Goal: Transaction & Acquisition: Purchase product/service

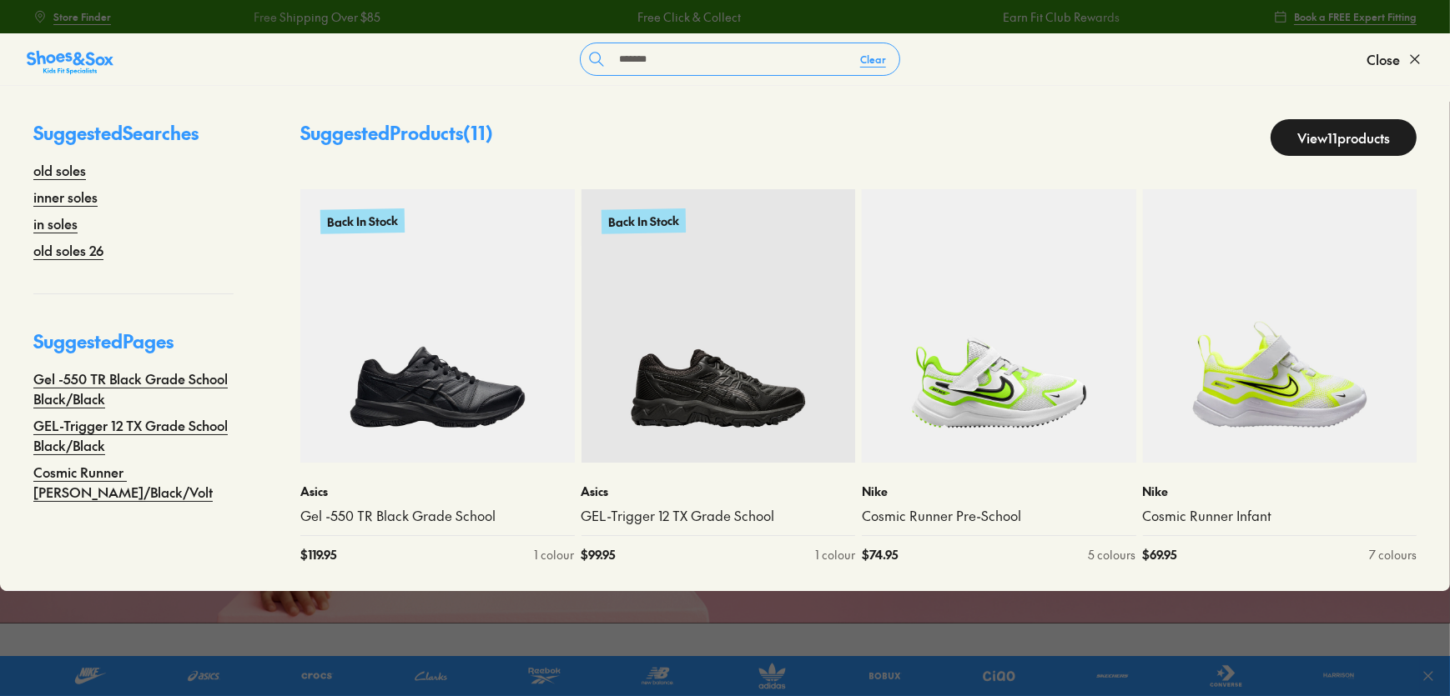
click at [830, 55] on input "*******" at bounding box center [729, 59] width 234 height 32
type input "*"
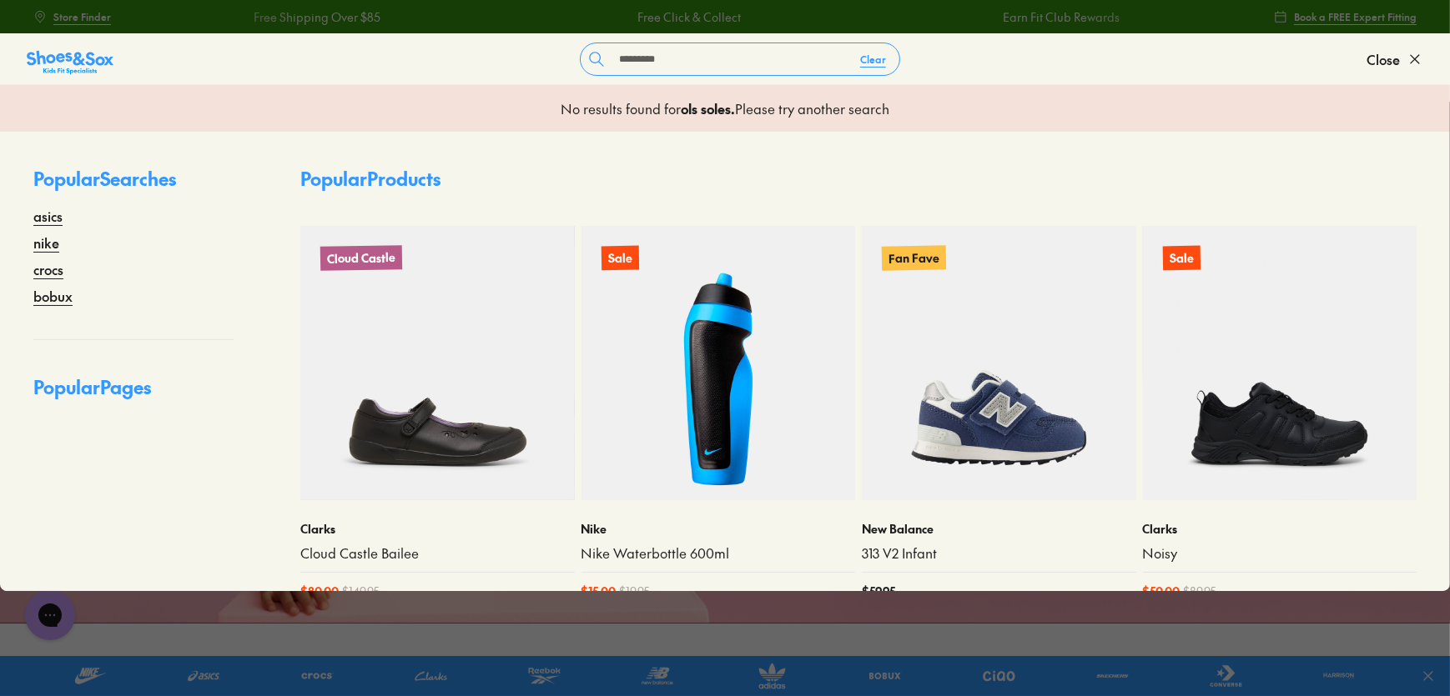
type input "*********"
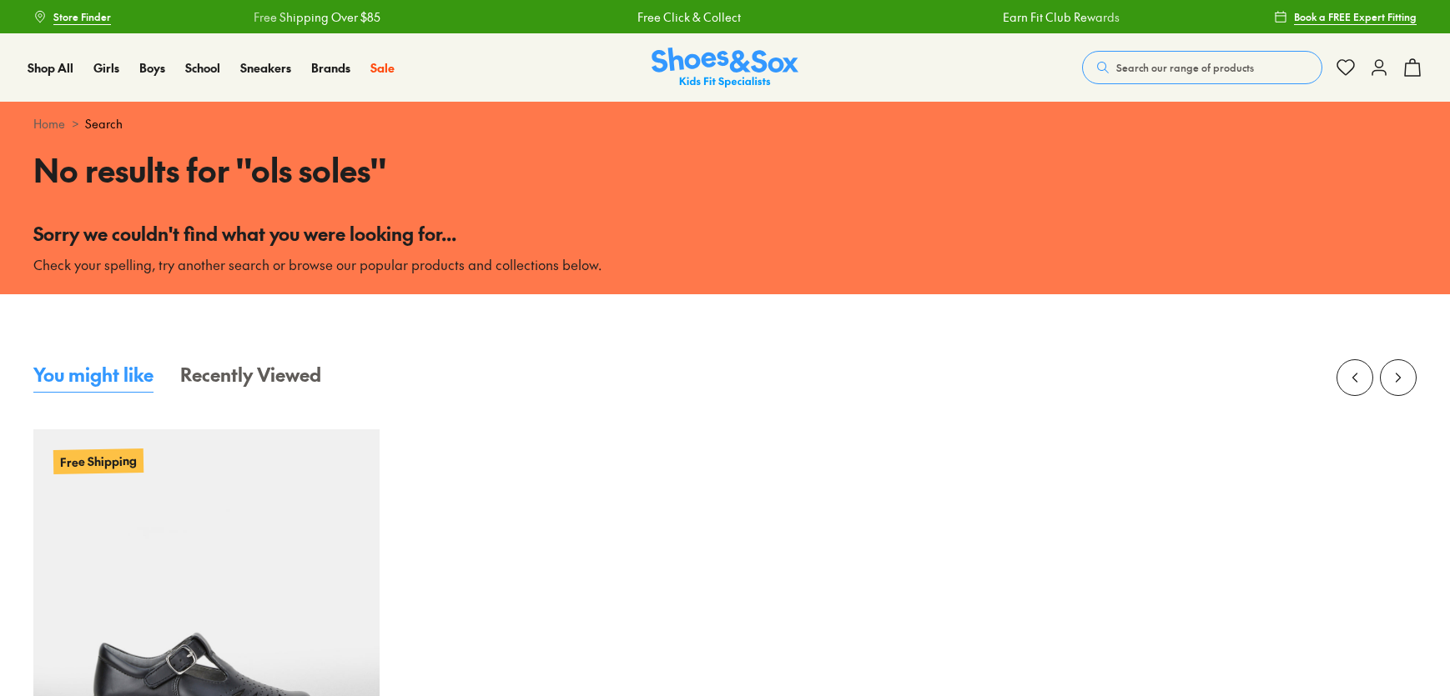
click at [1139, 70] on span "Search our range of products" at bounding box center [1185, 67] width 138 height 15
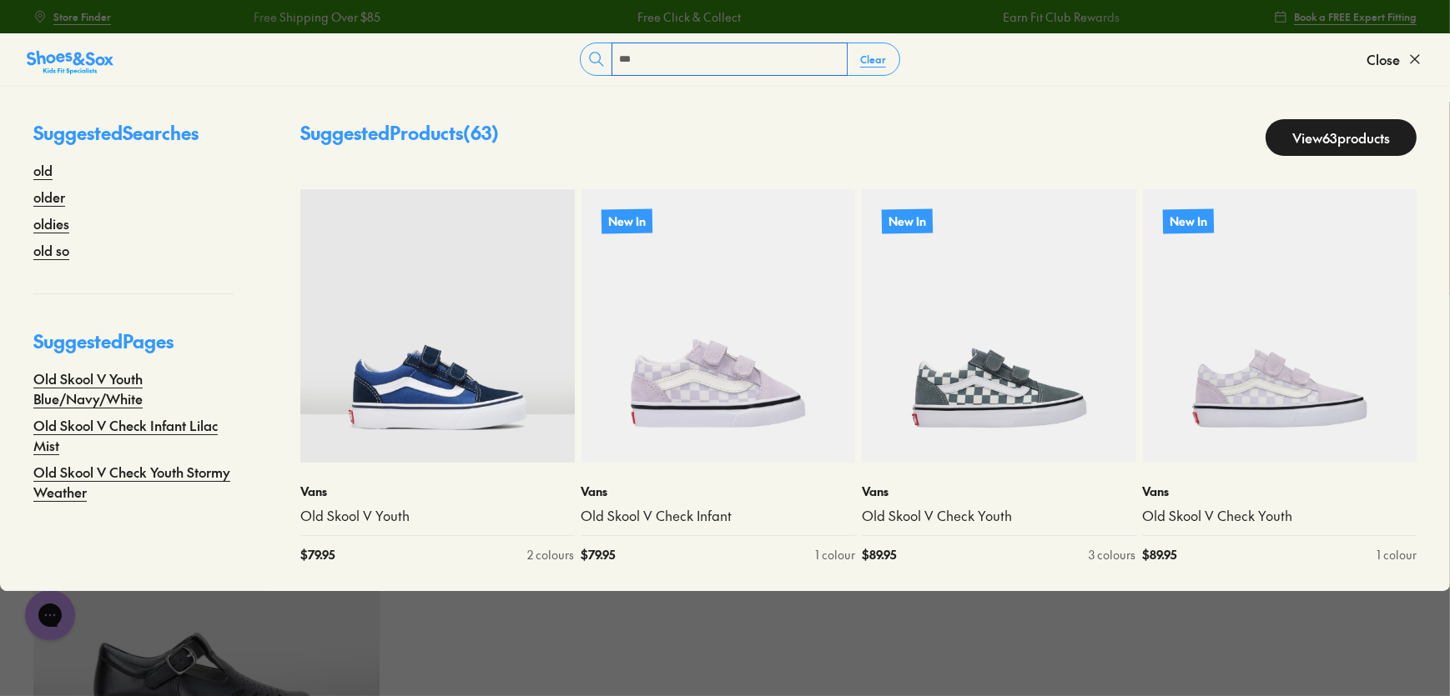
type input "*********"
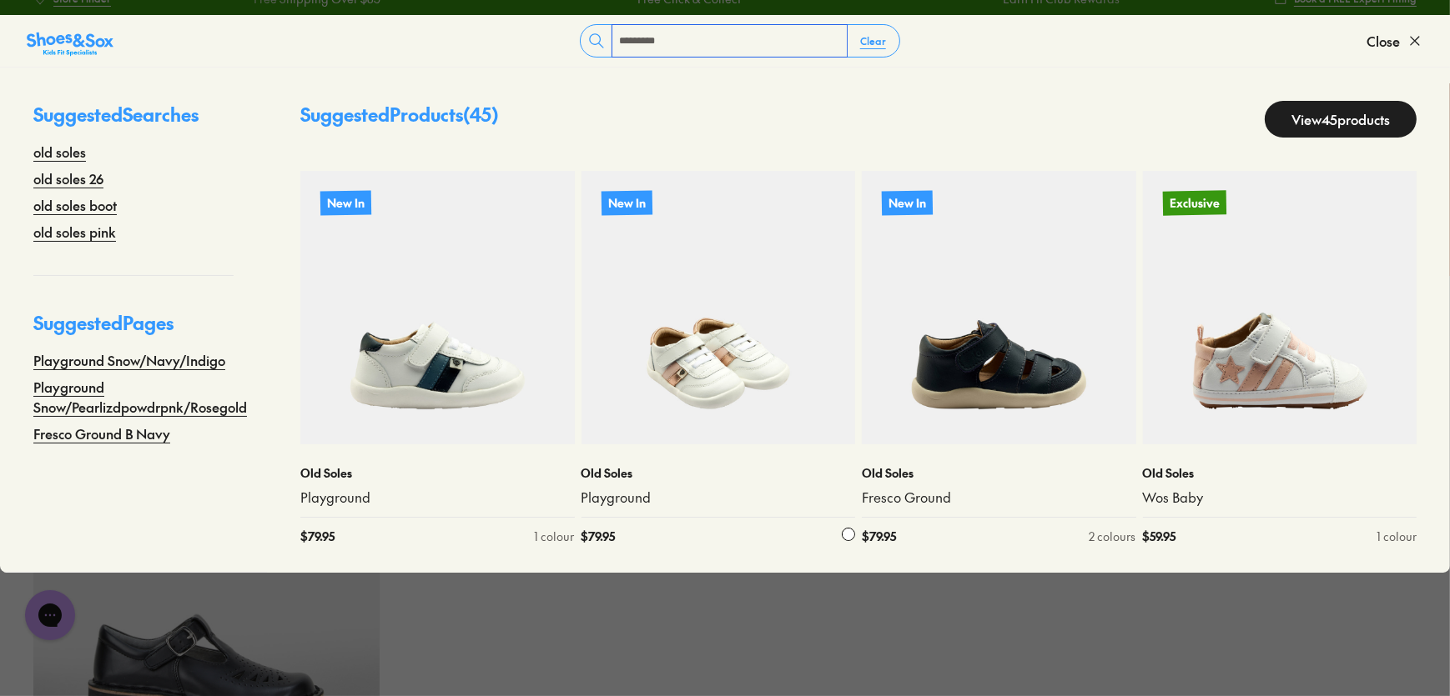
scroll to position [379, 0]
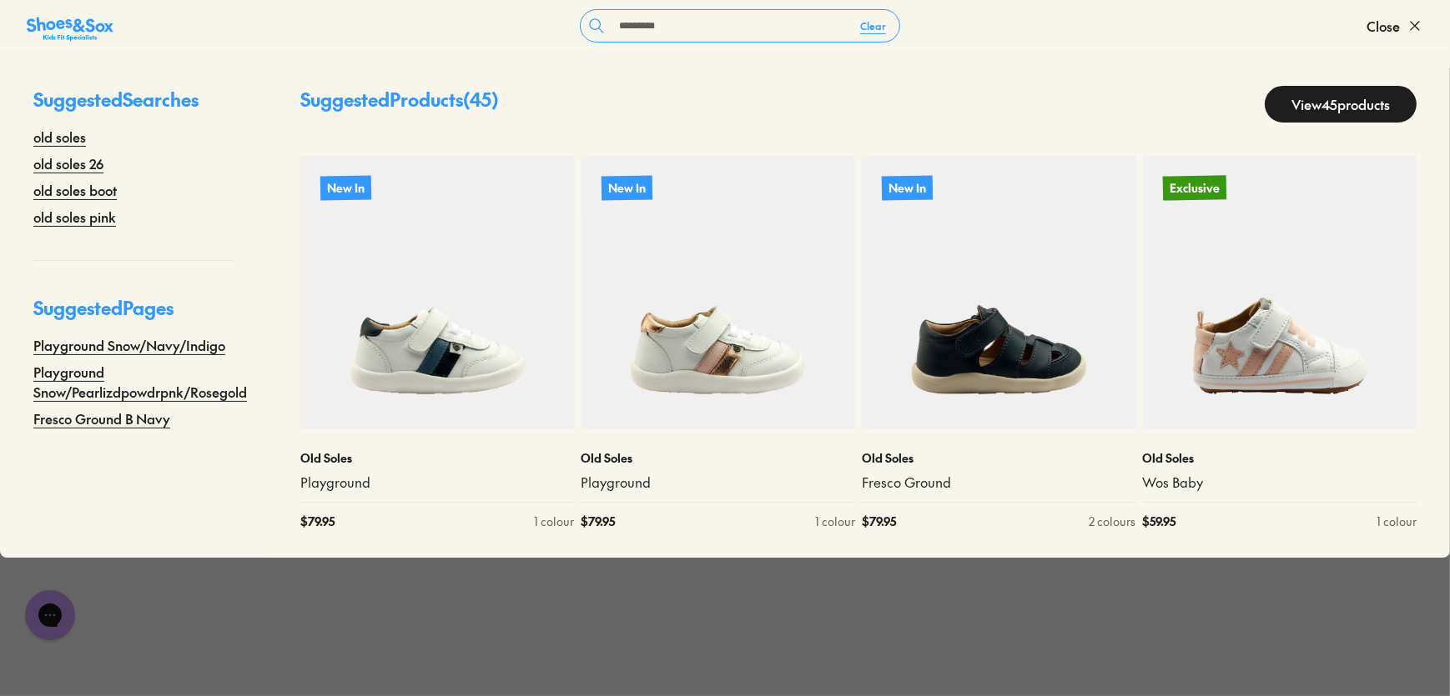
click at [1335, 103] on link "View 45 products" at bounding box center [1340, 104] width 152 height 37
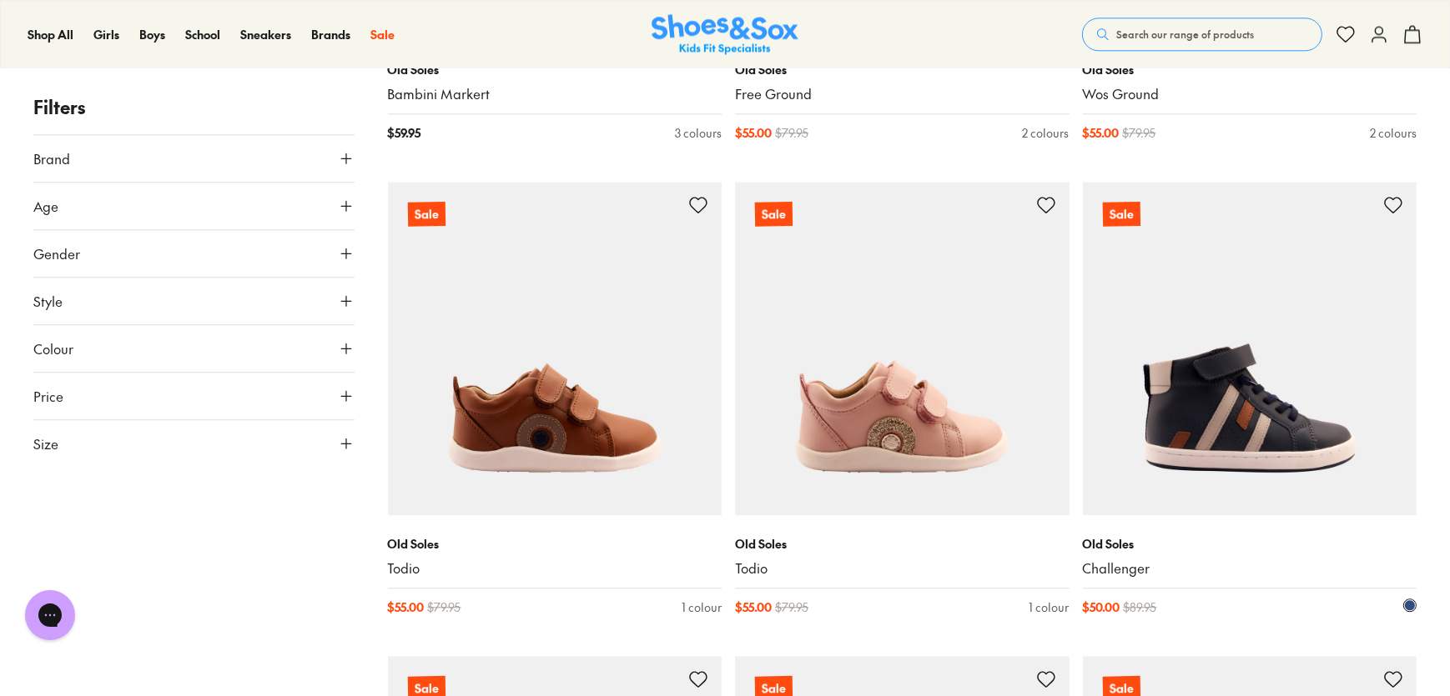
scroll to position [5307, 0]
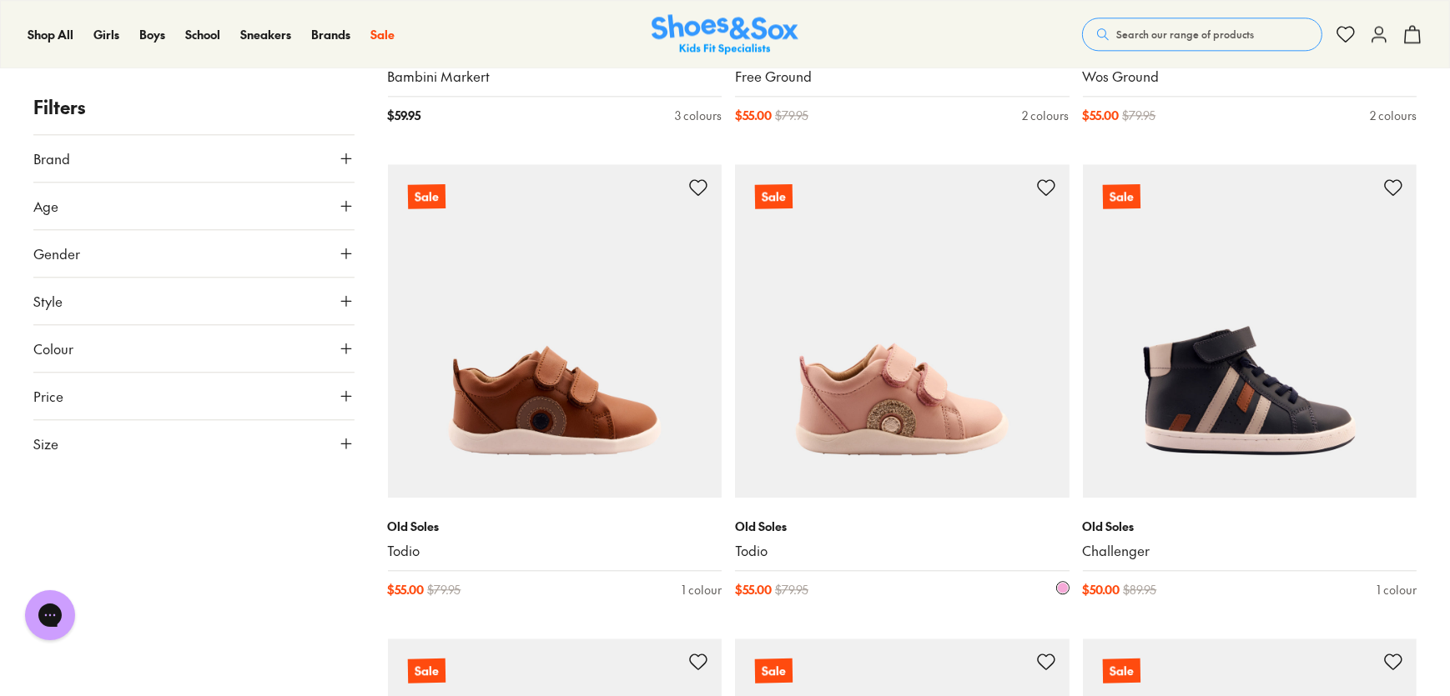
click at [936, 423] on img at bounding box center [902, 331] width 334 height 334
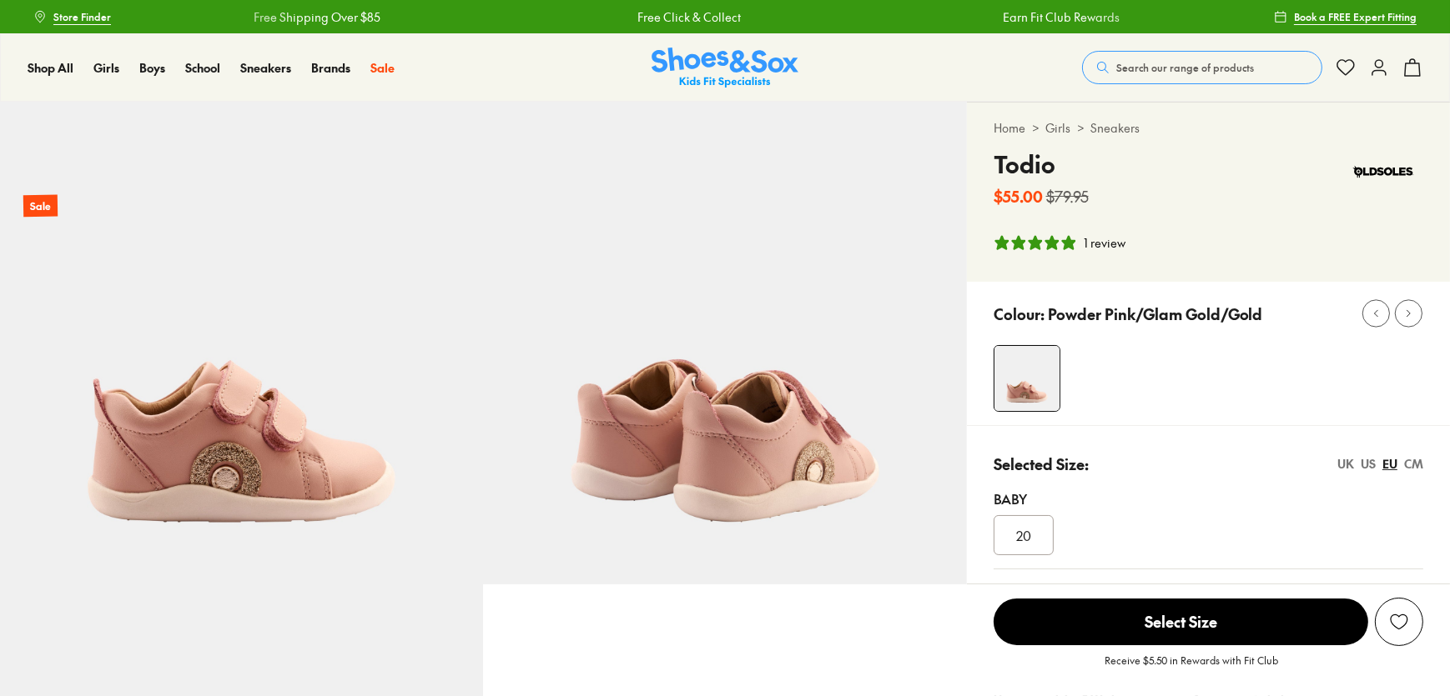
select select "*"
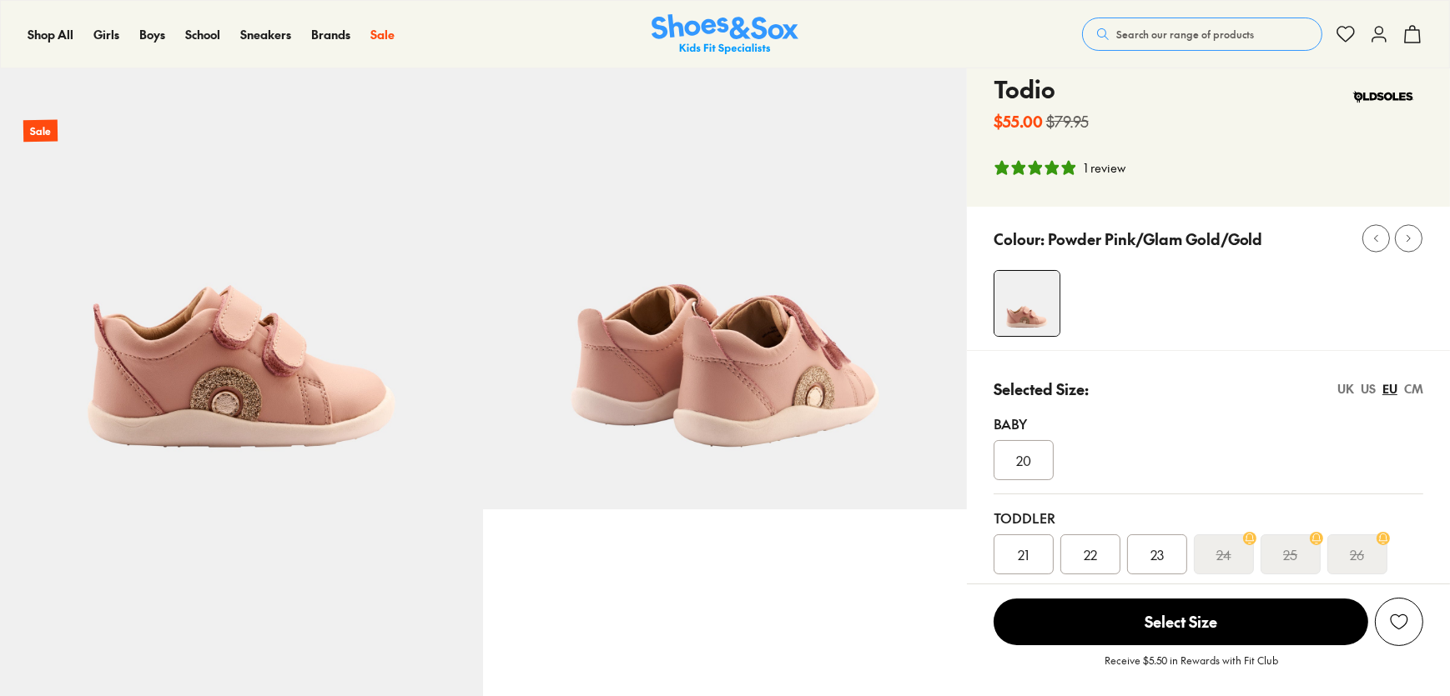
click at [1085, 558] on div "22" at bounding box center [1090, 555] width 60 height 40
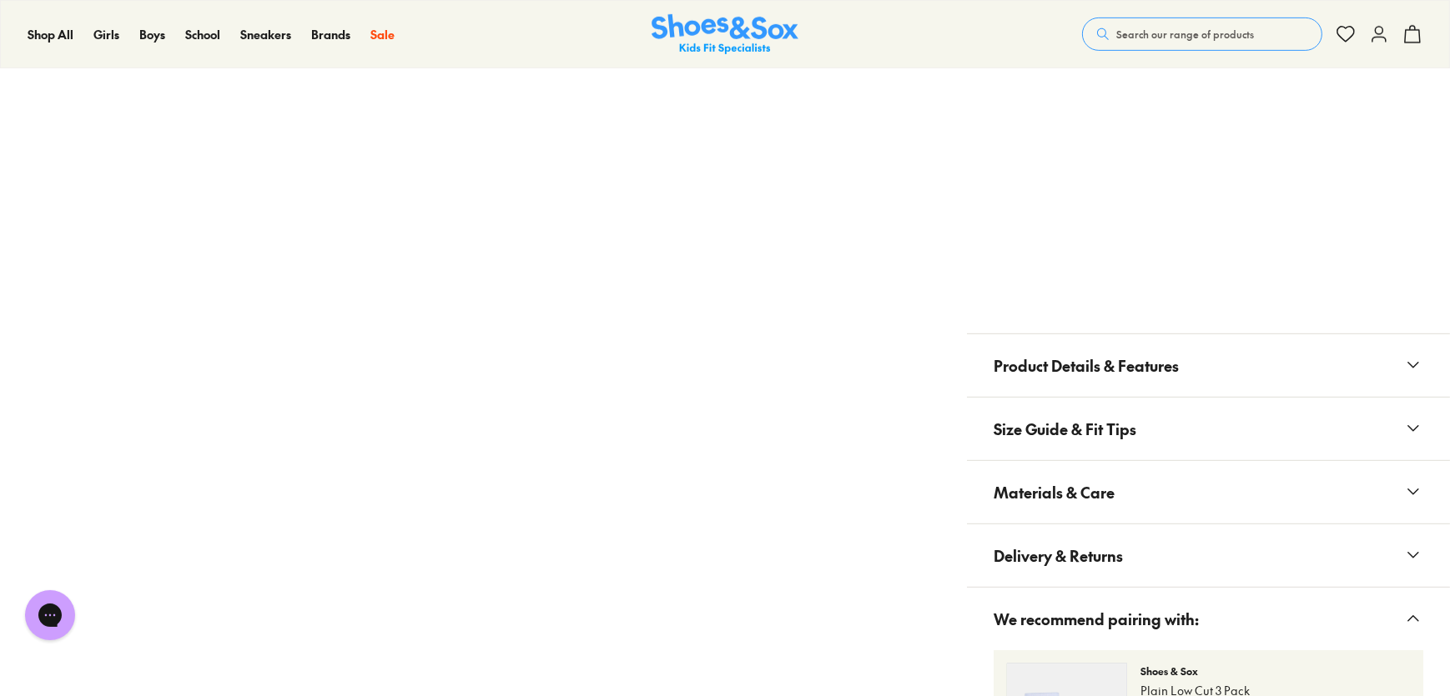
scroll to position [1137, 0]
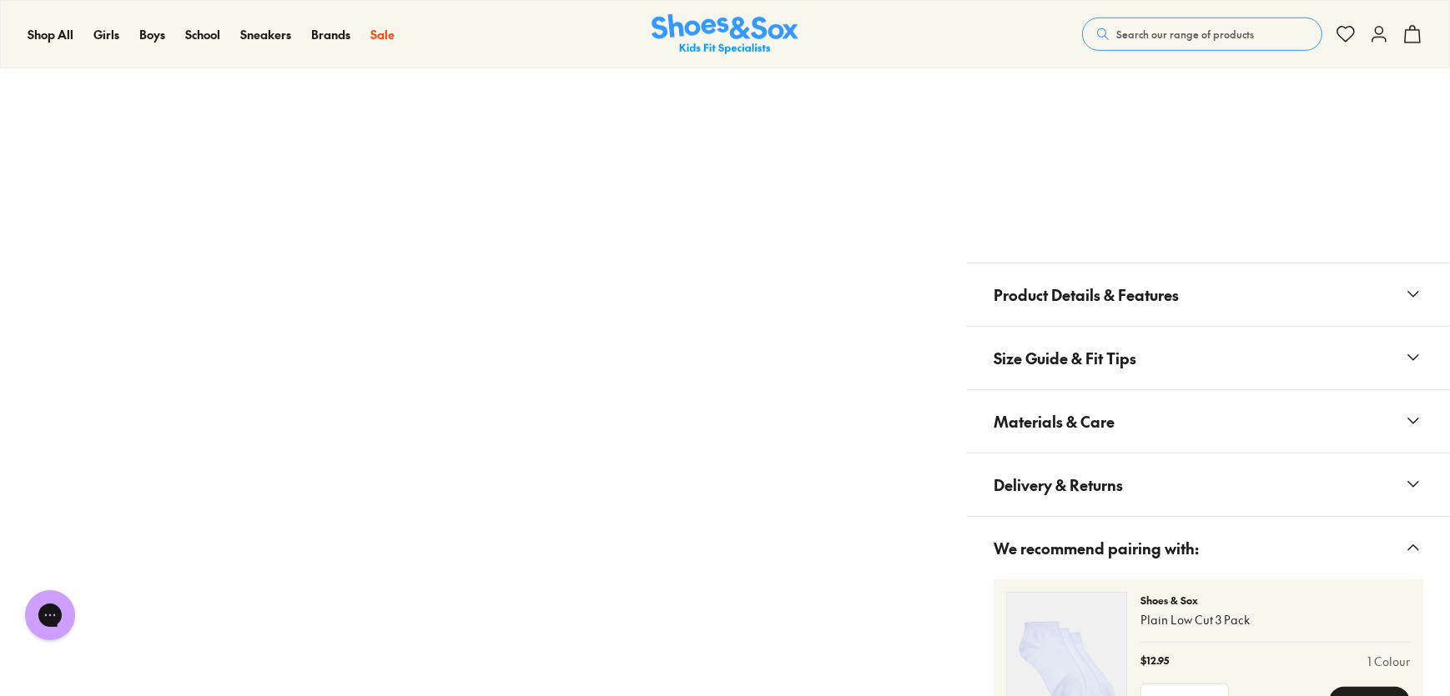
click at [1415, 415] on icon at bounding box center [1413, 421] width 20 height 20
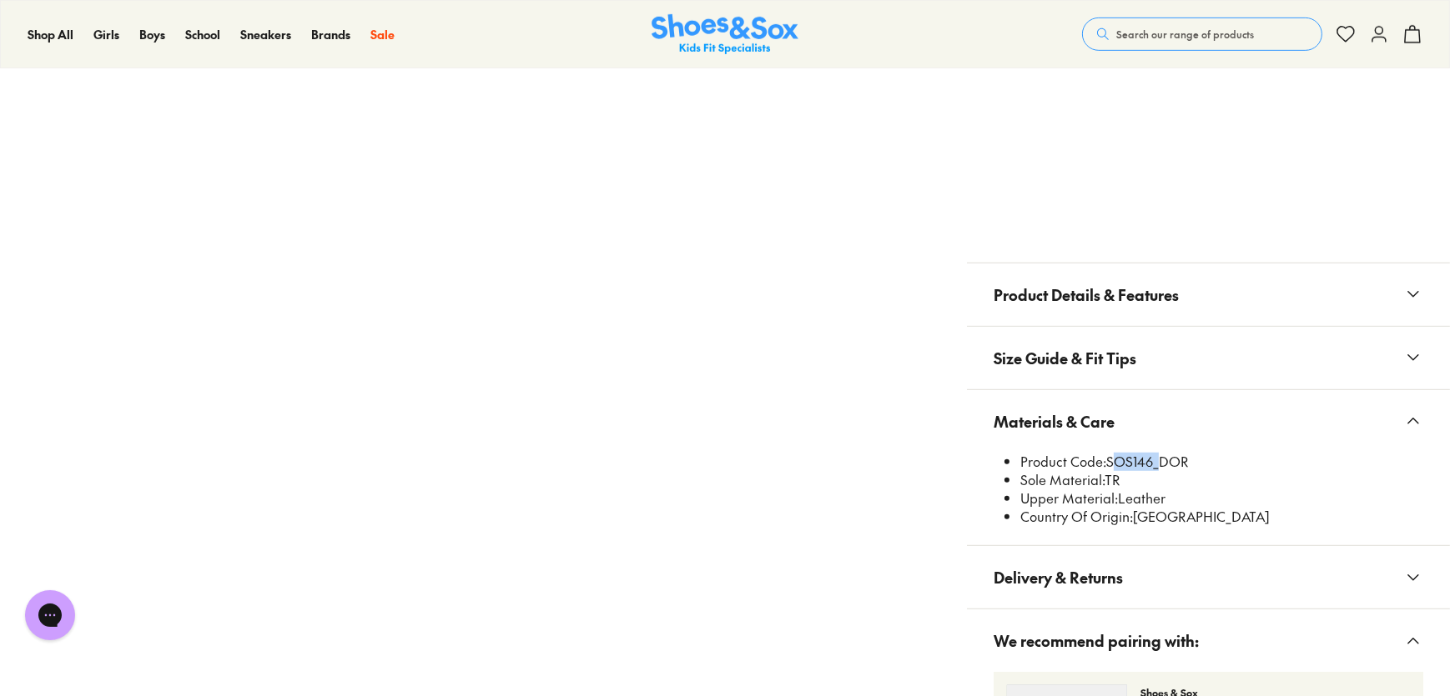
drag, startPoint x: 1155, startPoint y: 459, endPoint x: 1109, endPoint y: 460, distance: 45.9
click at [1109, 460] on li "Product Code: SOS146_DOR" at bounding box center [1221, 462] width 403 height 18
copy li "SOS146"
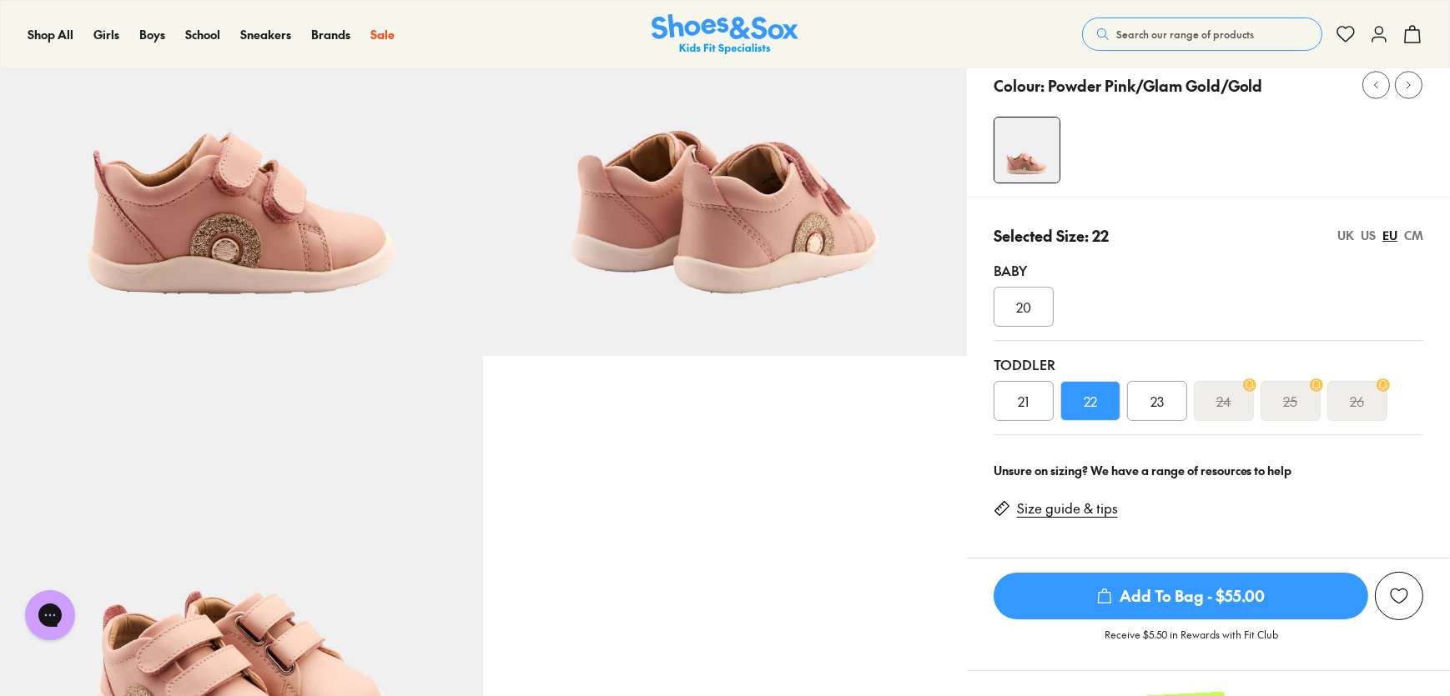
scroll to position [151, 0]
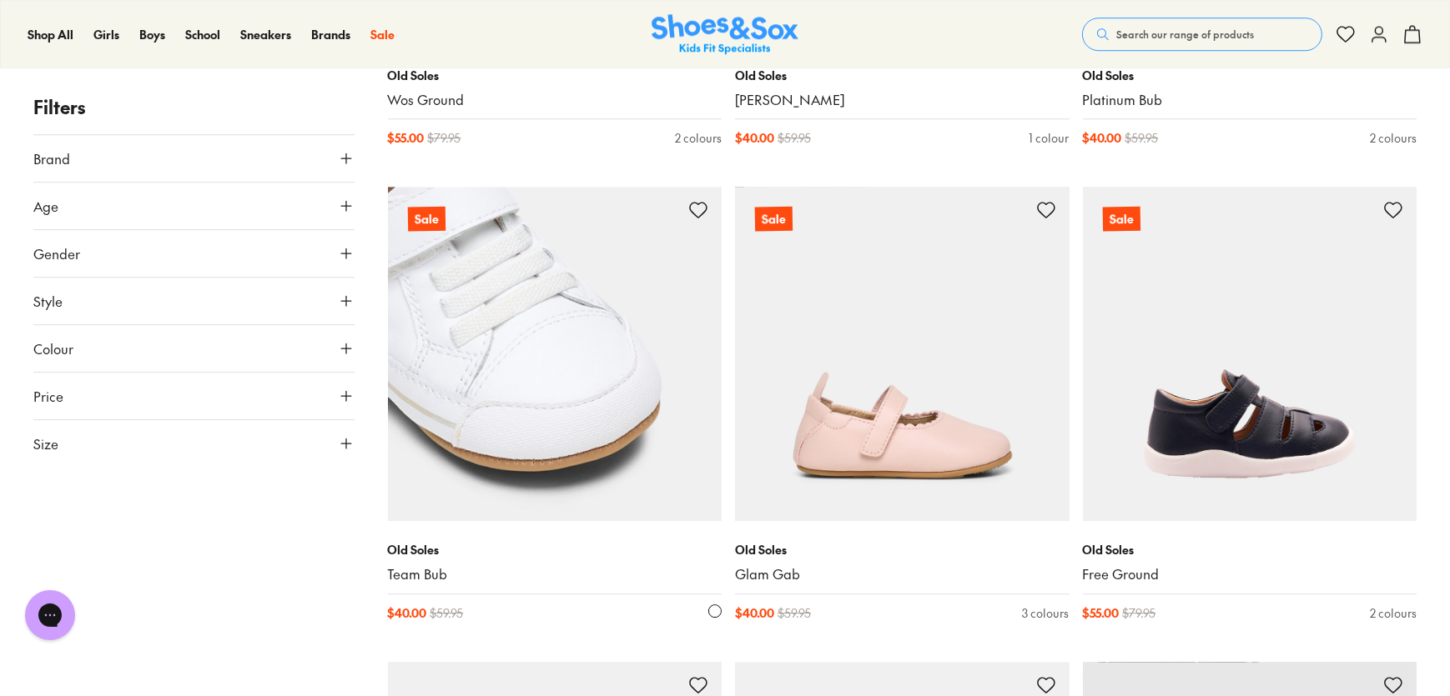
scroll to position [6078, 0]
